Goal: Complete Application Form: Complete application form

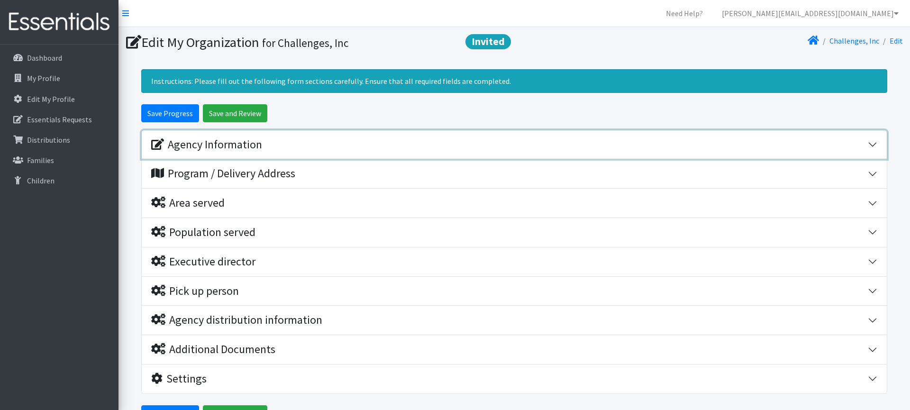
click at [241, 152] on button "Agency Information" at bounding box center [514, 144] width 745 height 29
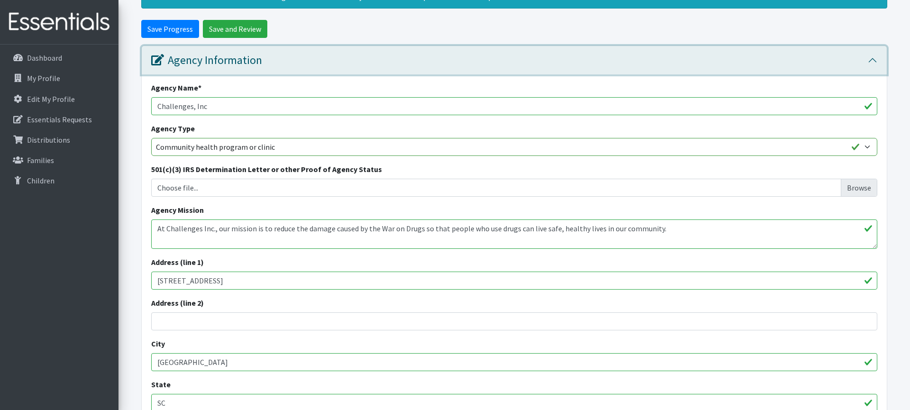
scroll to position [70, 0]
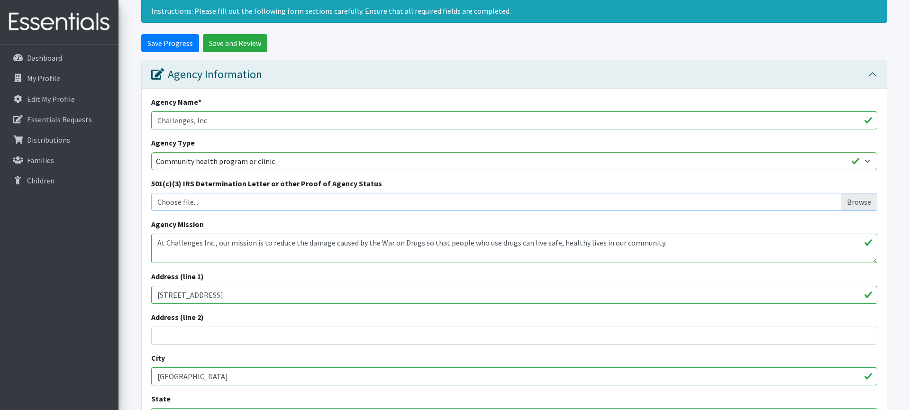
click at [865, 202] on input "Choose file..." at bounding box center [514, 202] width 719 height 18
type input "C:\fakepath\RISC 501c3.pdf"
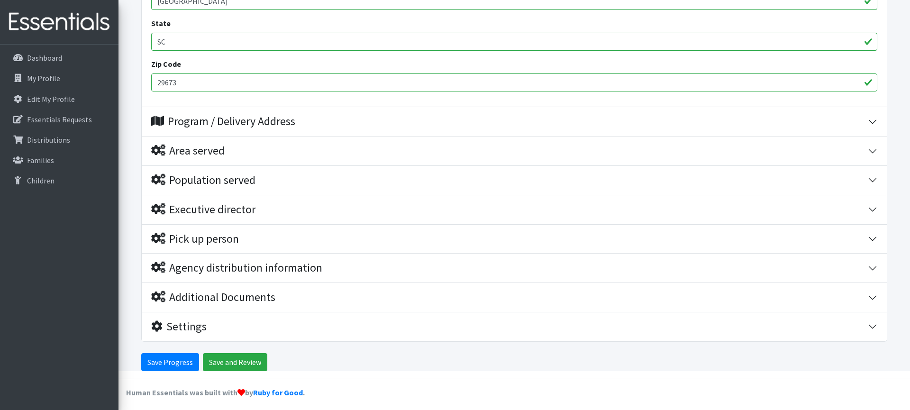
scroll to position [449, 0]
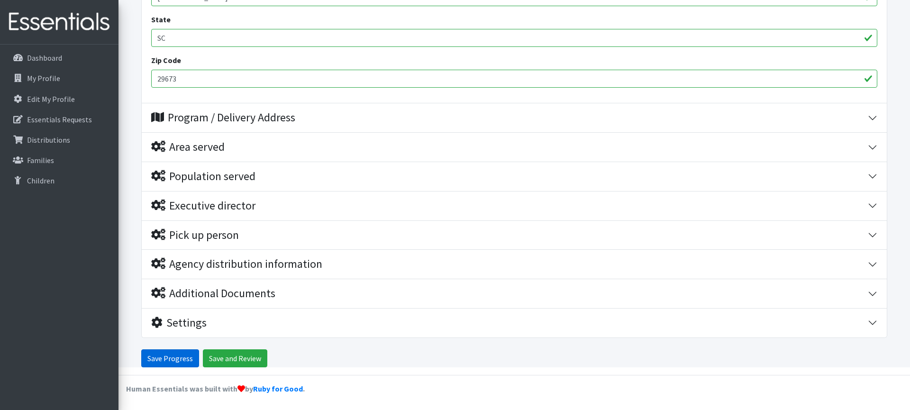
click at [174, 358] on input "Save Progress" at bounding box center [170, 358] width 58 height 18
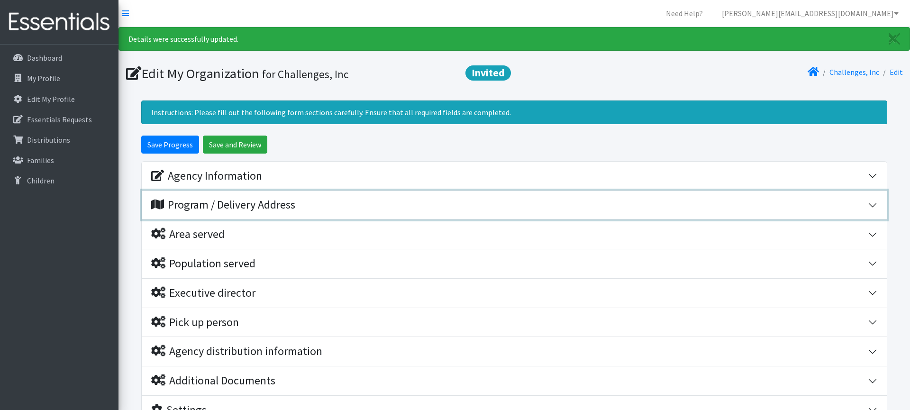
click at [282, 199] on div "Program / Delivery Address" at bounding box center [223, 205] width 144 height 14
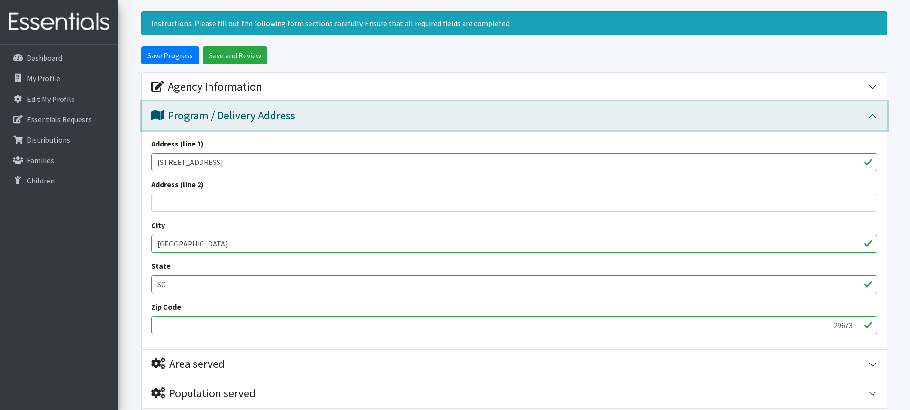
scroll to position [75, 0]
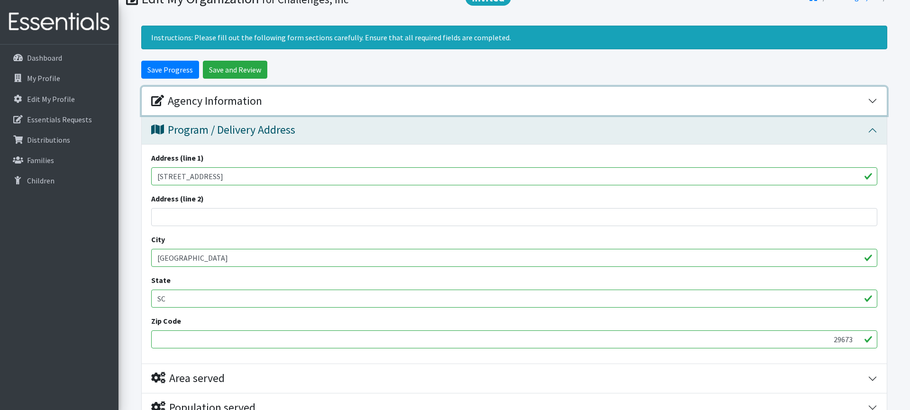
click at [192, 102] on div "Agency Information" at bounding box center [206, 101] width 111 height 14
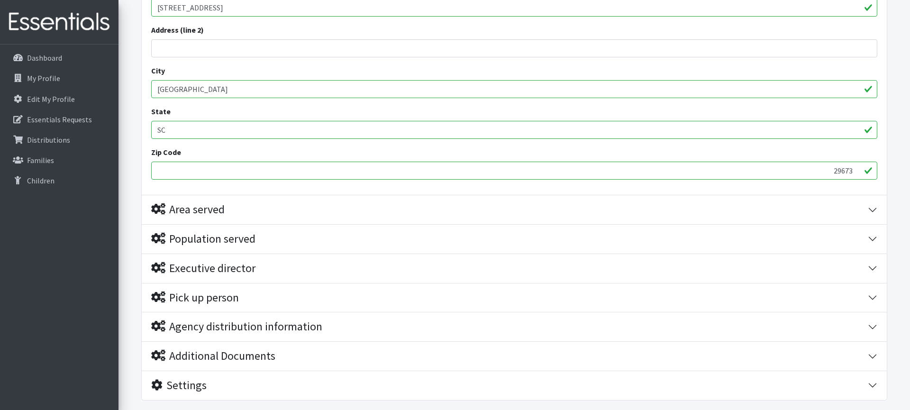
scroll to position [699, 0]
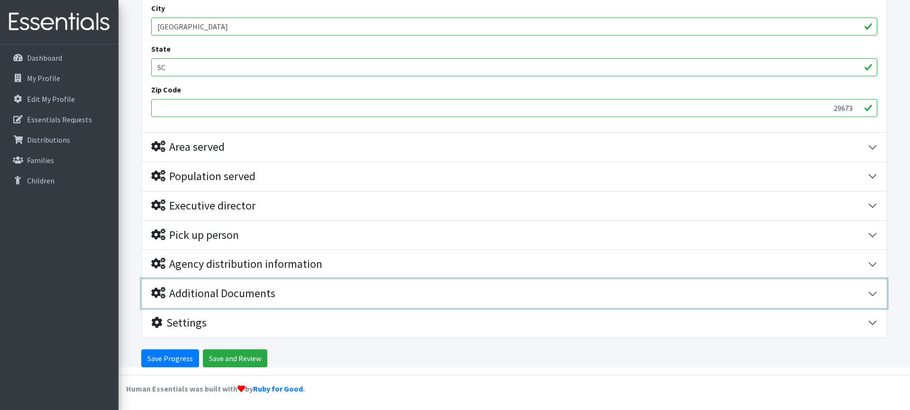
click at [256, 298] on div "Additional Documents" at bounding box center [213, 294] width 124 height 14
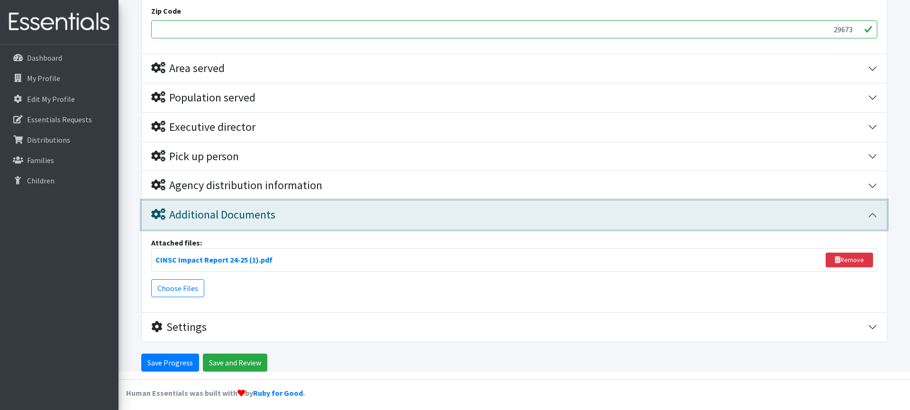
scroll to position [782, 0]
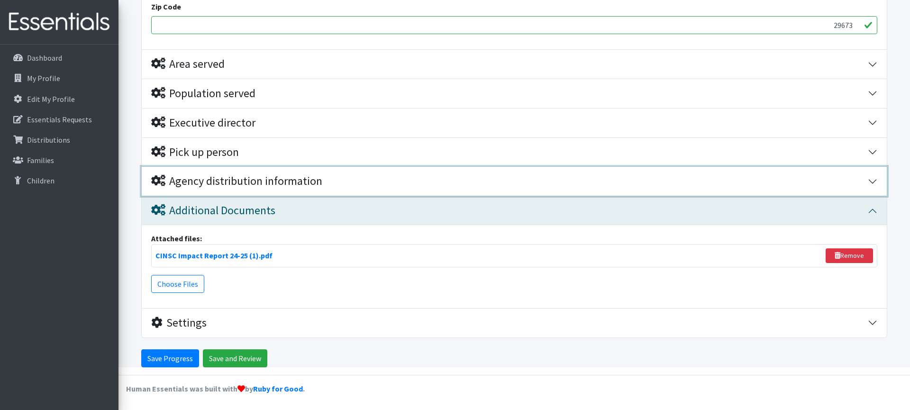
click at [236, 185] on div "Agency distribution information" at bounding box center [236, 181] width 171 height 14
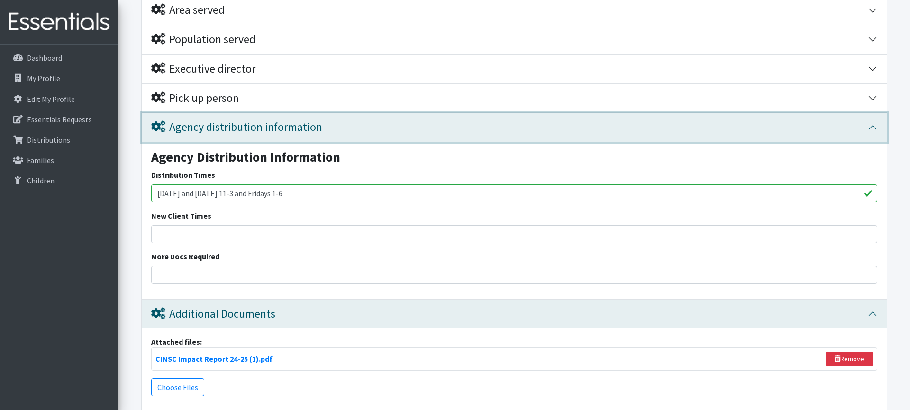
scroll to position [814, 0]
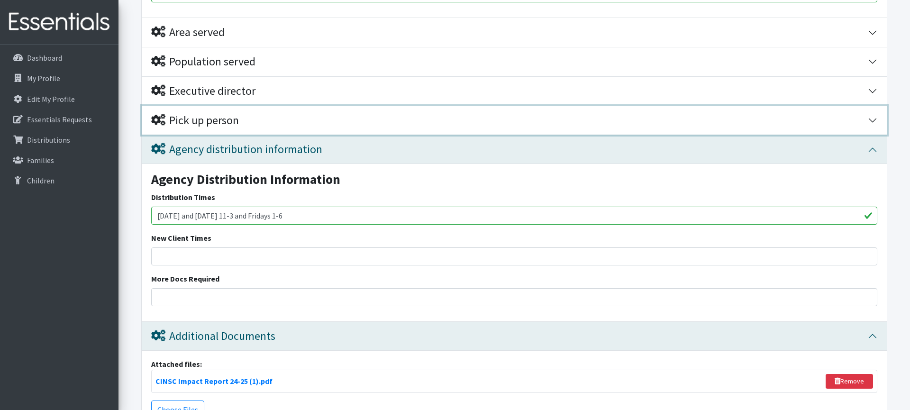
click at [204, 122] on div "Pick up person" at bounding box center [195, 121] width 88 height 14
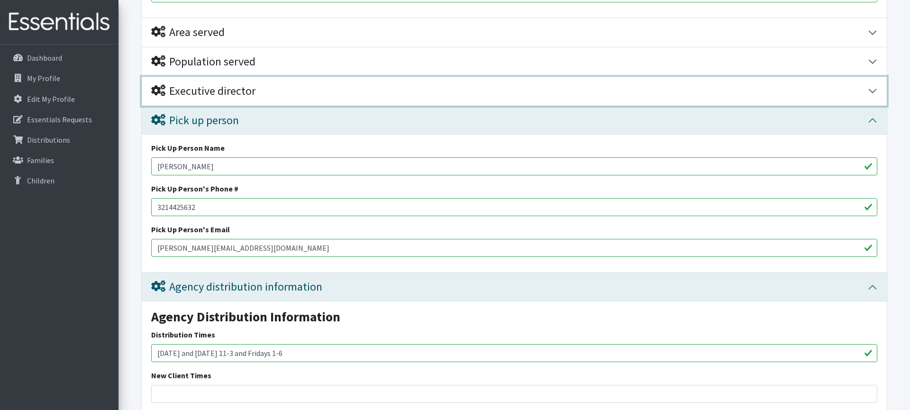
click at [205, 91] on div "Executive director" at bounding box center [203, 91] width 104 height 14
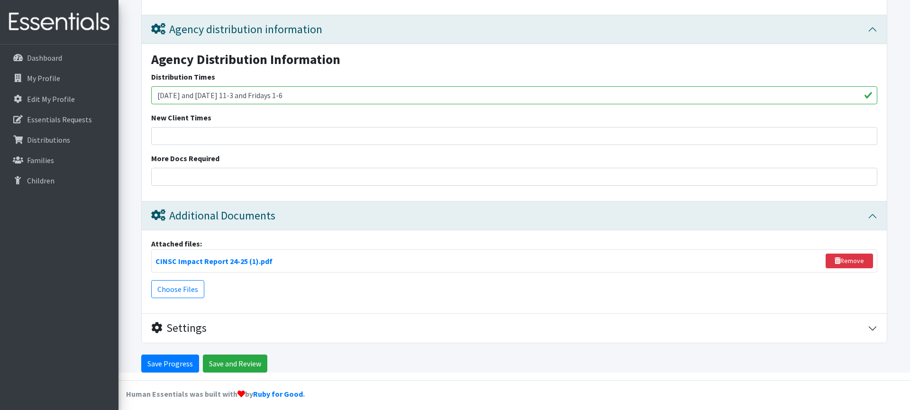
scroll to position [1402, 0]
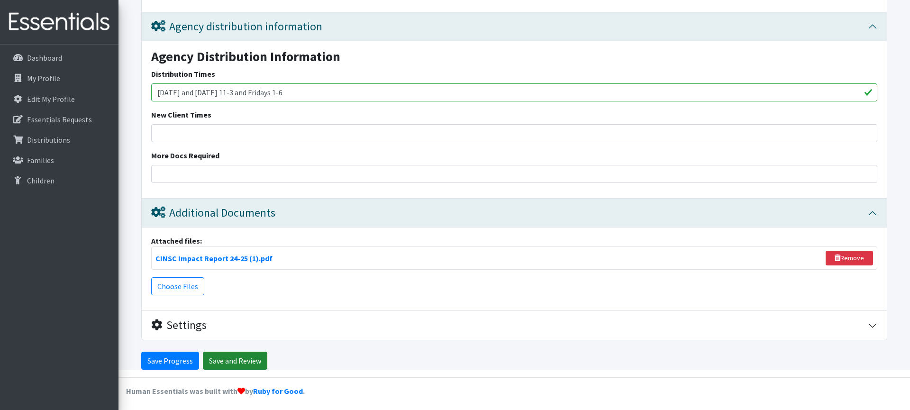
click at [229, 362] on input "Save and Review" at bounding box center [235, 361] width 64 height 18
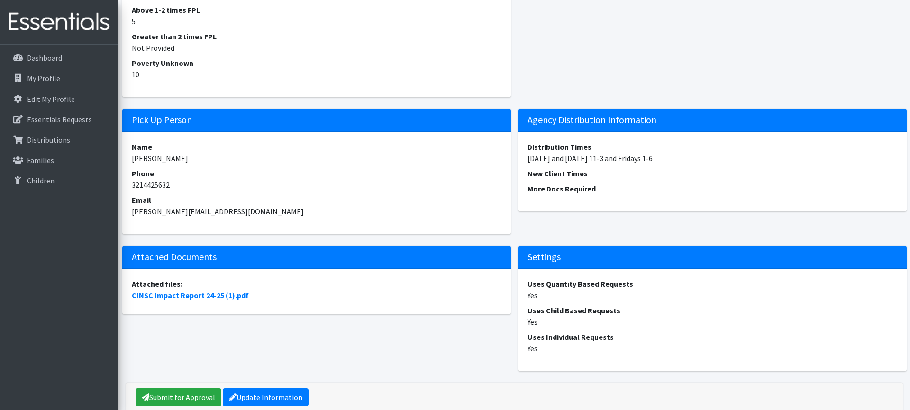
scroll to position [874, 0]
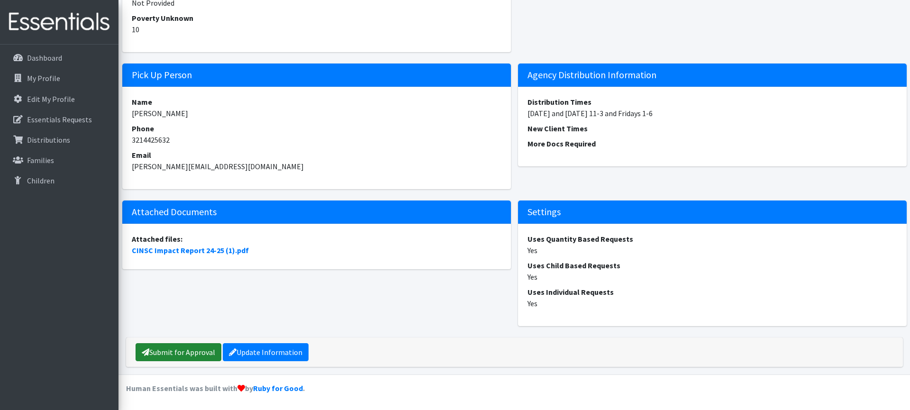
click at [196, 353] on link "Submit for Approval" at bounding box center [179, 352] width 86 height 18
